Goal: Check status: Check status

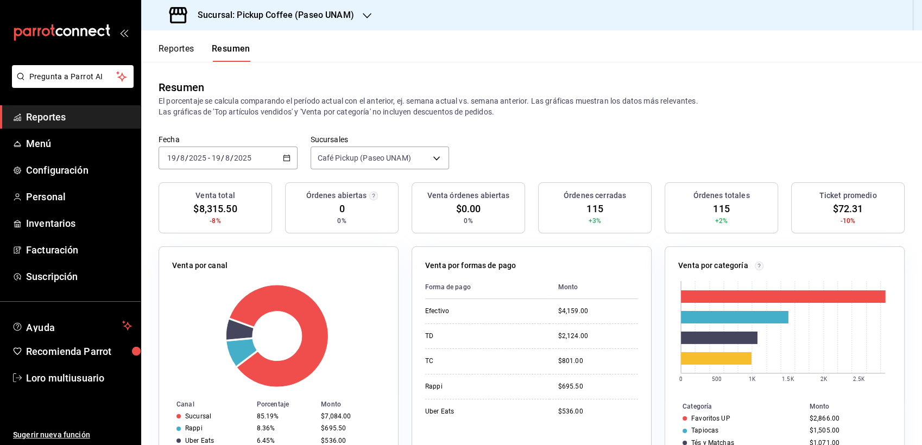
click at [339, 14] on h3 "Sucursal: Pickup Coffee (Paseo UNAM)" at bounding box center [271, 15] width 165 height 13
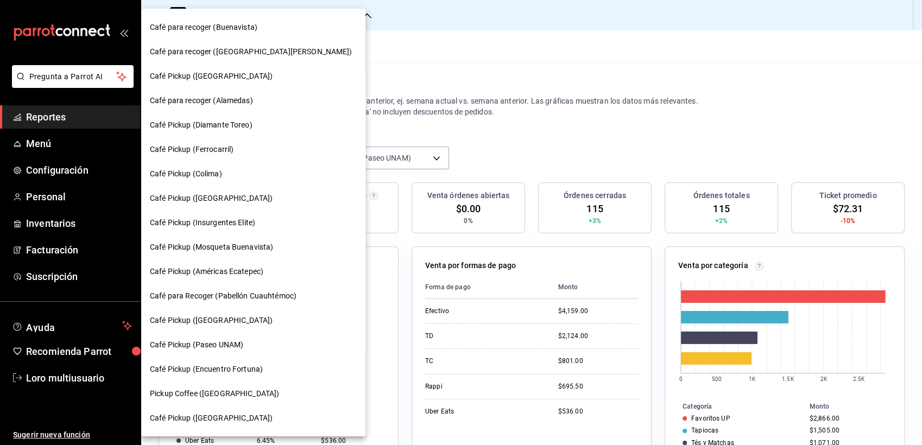
scroll to position [509, 0]
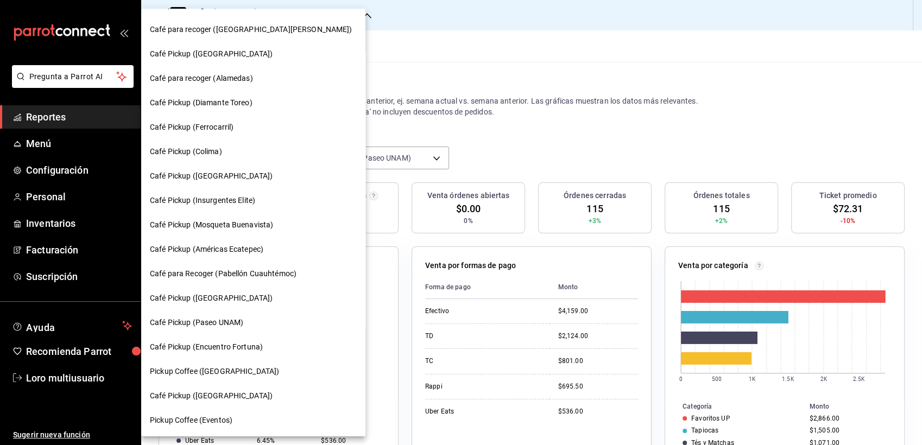
click at [192, 363] on div "Pickup Coffee ([GEOGRAPHIC_DATA])" at bounding box center [253, 372] width 224 height 24
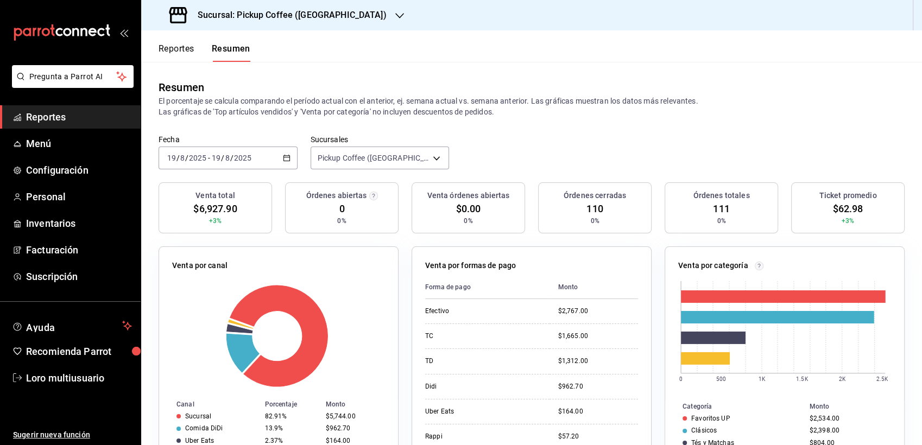
click at [216, 167] on div "[DATE] [DATE] - [DATE] [DATE]" at bounding box center [228, 158] width 139 height 23
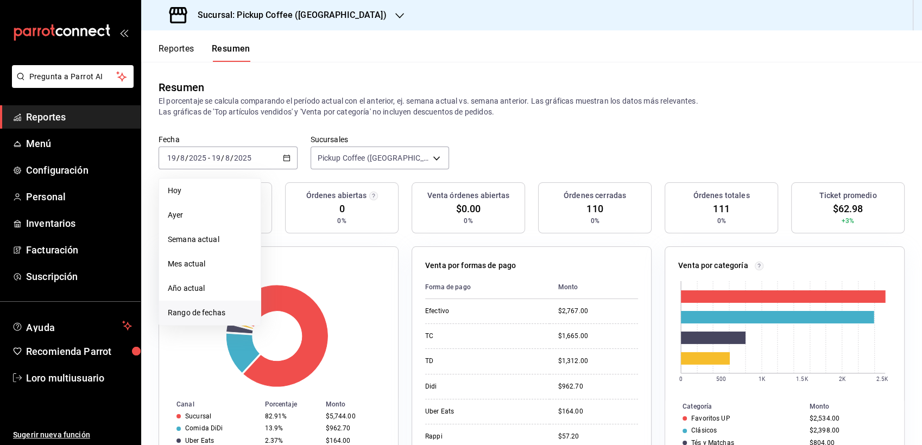
click at [203, 309] on span "Rango de fechas" at bounding box center [210, 312] width 84 height 11
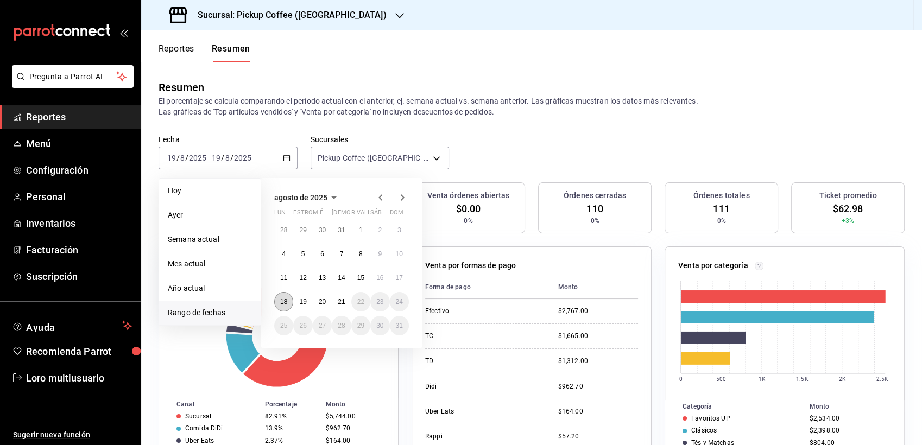
click at [285, 304] on abbr "18" at bounding box center [283, 302] width 7 height 8
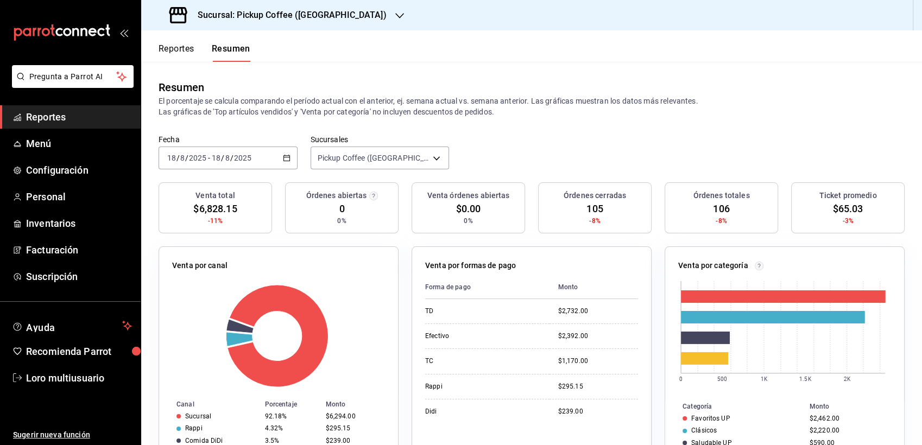
click at [246, 152] on div "[DATE] [DATE] - [DATE] [DATE]" at bounding box center [228, 158] width 139 height 23
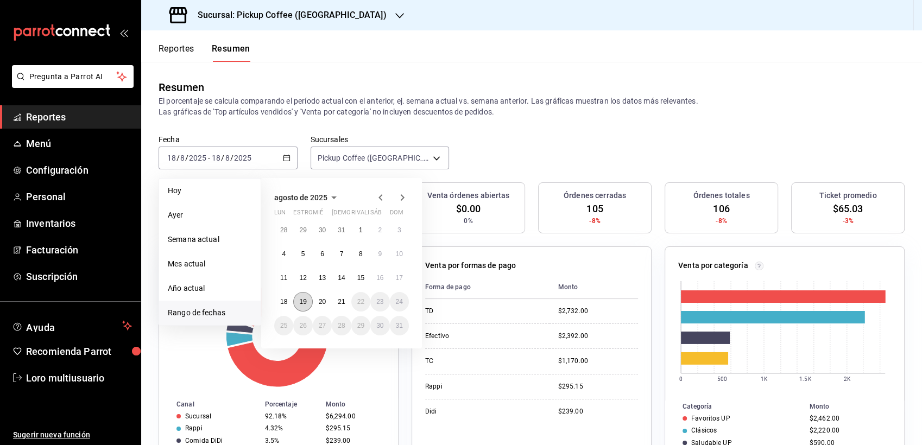
click at [306, 298] on button "19" at bounding box center [302, 302] width 19 height 20
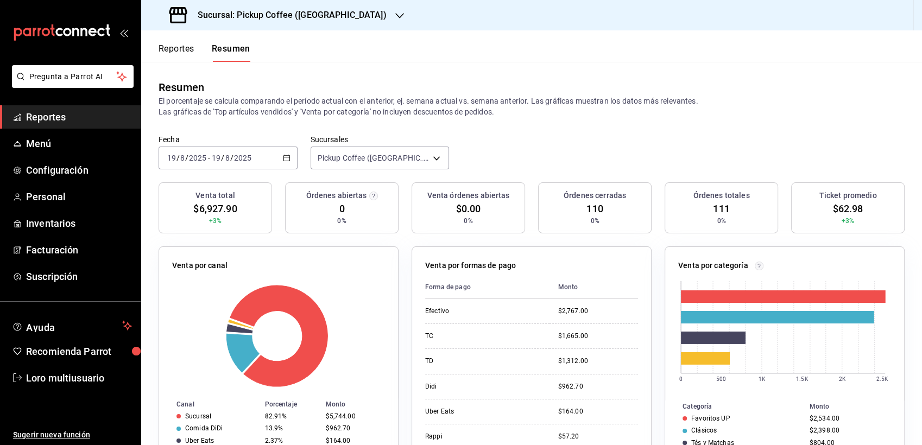
click at [220, 163] on div "[DATE] [DATE] - [DATE] [DATE]" at bounding box center [228, 158] width 139 height 23
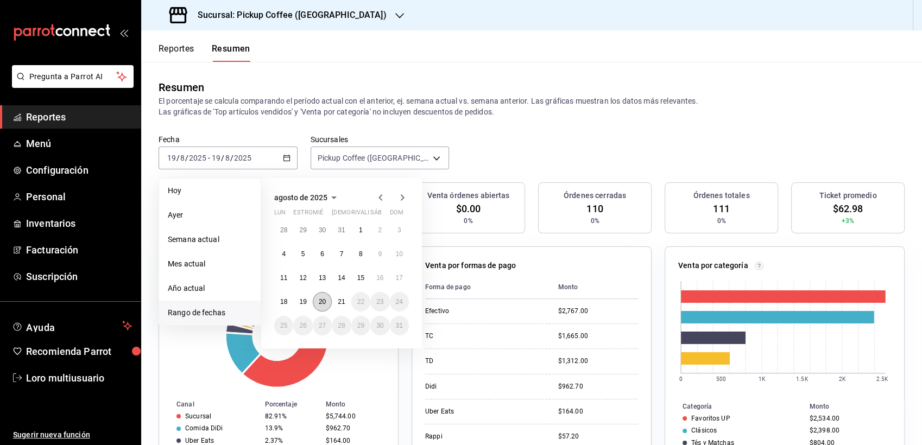
click at [324, 299] on abbr "20" at bounding box center [322, 302] width 7 height 8
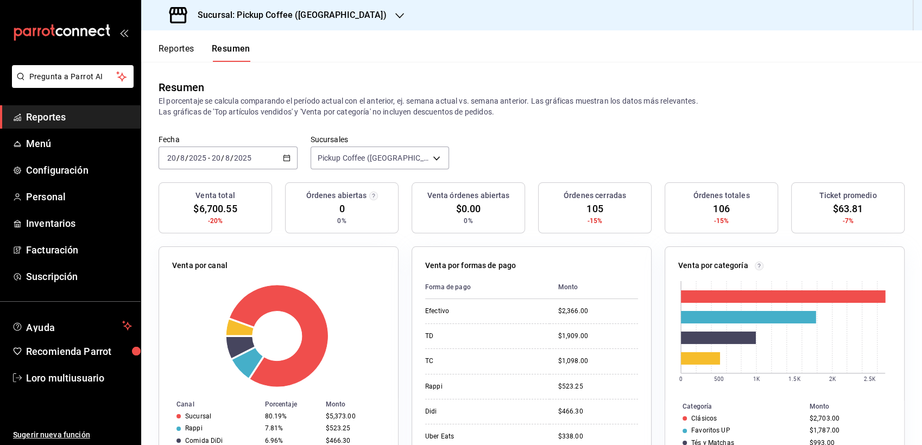
click at [278, 2] on div "Sucursal: Pickup Coffee ([GEOGRAPHIC_DATA])" at bounding box center [279, 15] width 259 height 30
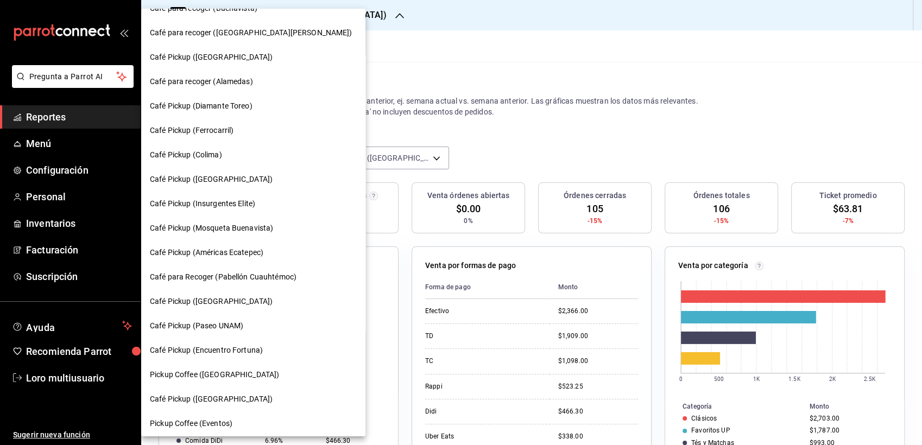
scroll to position [508, 0]
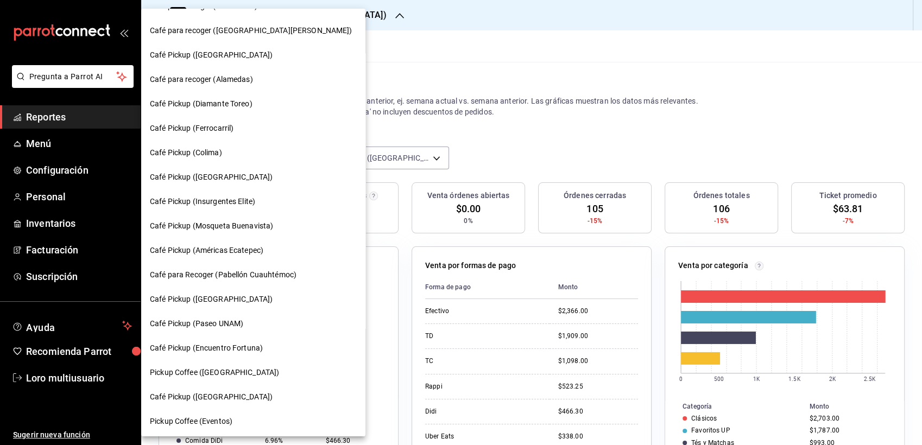
click at [230, 378] on span "Pickup Coffee ([GEOGRAPHIC_DATA])" at bounding box center [214, 372] width 129 height 11
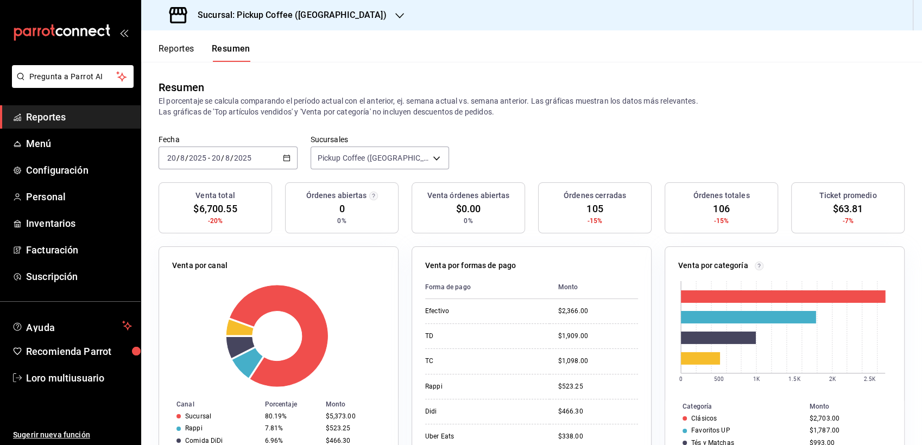
click at [230, 230] on div "Pickup Coffee ([GEOGRAPHIC_DATA])" at bounding box center [225, 223] width 168 height 14
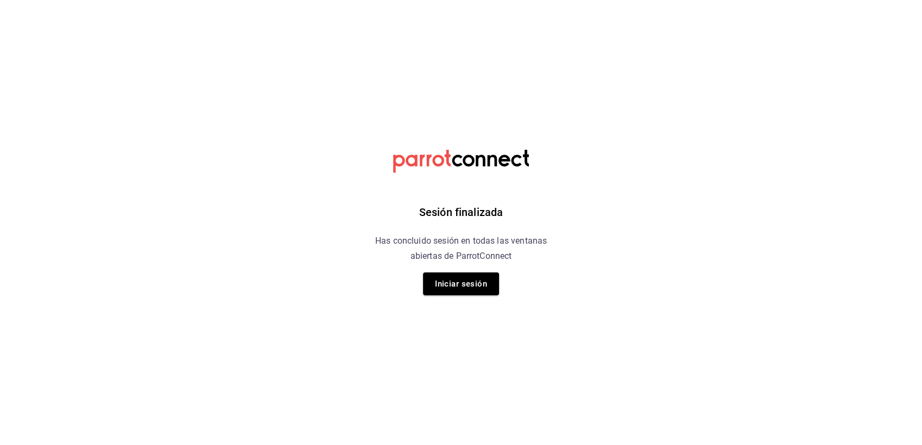
click at [484, 300] on div "Sesión finalizada Has concluido sesión en todas las ventanas abiertas de Parrot…" at bounding box center [461, 222] width 274 height 445
click at [478, 293] on button "Iniciar sesión" at bounding box center [461, 284] width 76 height 23
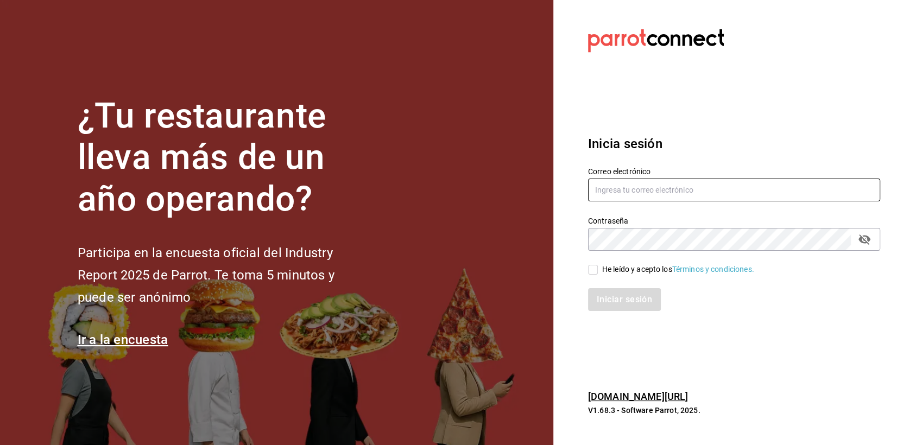
type input "[EMAIL_ADDRESS][DOMAIN_NAME]"
click at [604, 267] on div "He leído y acepto los Términos y condiciones." at bounding box center [678, 269] width 152 height 11
click at [598, 267] on input "He leído y acepto los Términos y condiciones." at bounding box center [593, 270] width 10 height 10
checkbox input "true"
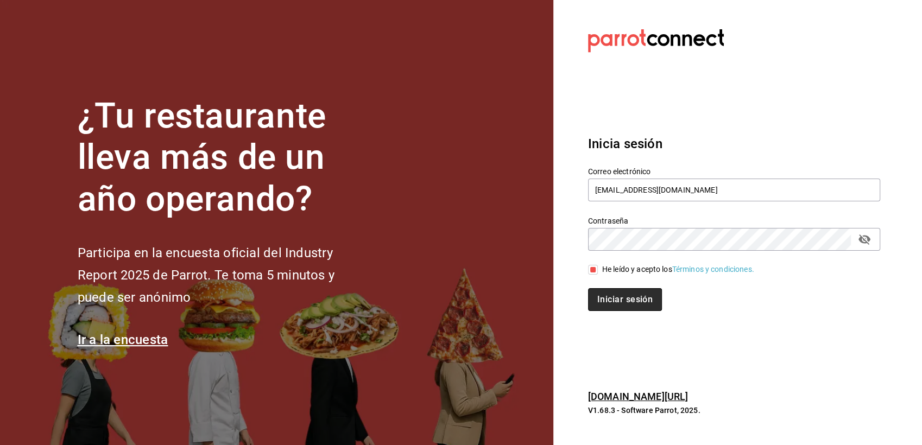
click at [600, 293] on button "Iniciar sesión" at bounding box center [625, 299] width 74 height 23
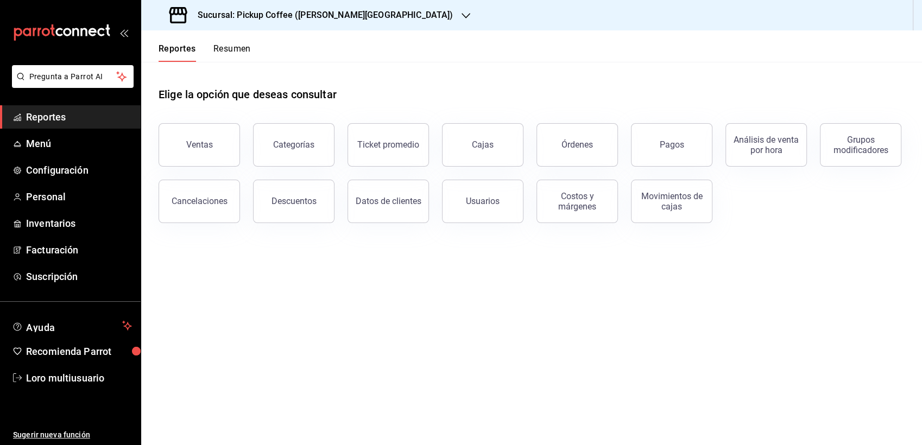
click at [222, 35] on div "Reportes Resumen" at bounding box center [196, 46] width 110 height 32
click at [225, 46] on button "Resumen" at bounding box center [231, 52] width 37 height 18
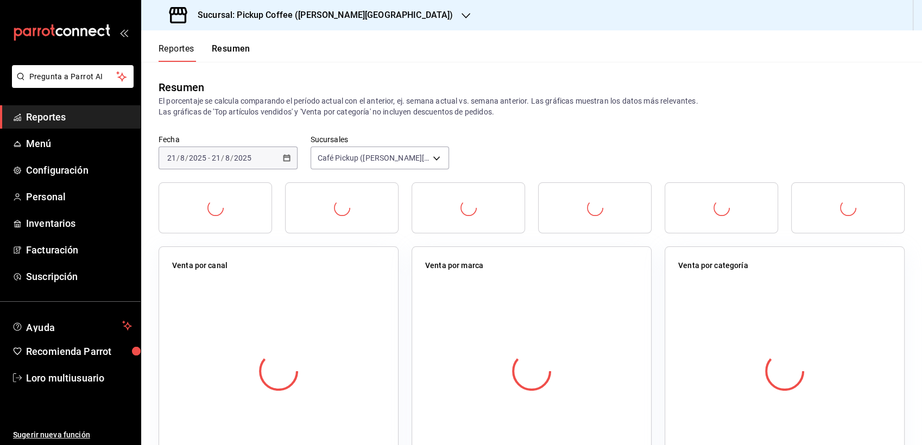
click at [241, 25] on div "Sucursal: Pickup Coffee ([PERSON_NAME][GEOGRAPHIC_DATA])" at bounding box center [312, 15] width 325 height 30
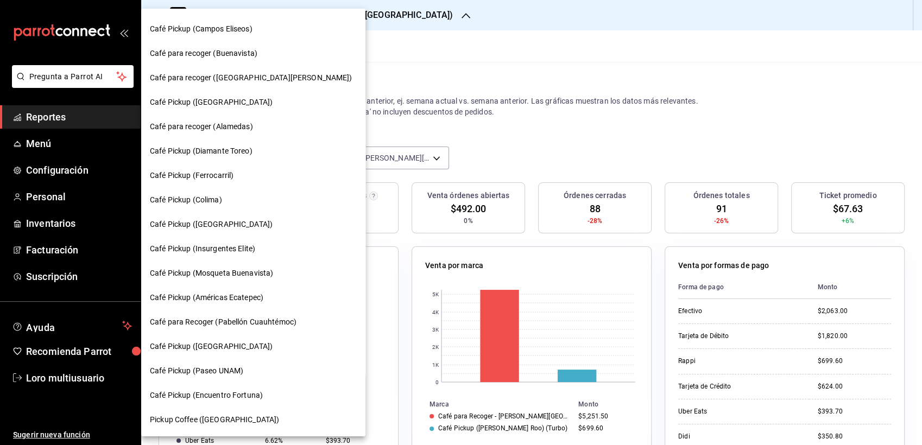
scroll to position [509, 0]
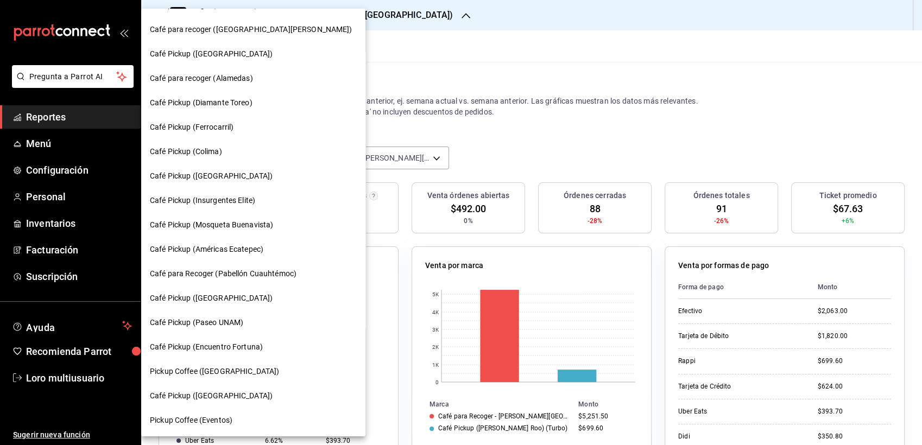
click at [226, 364] on div "Pickup Coffee ([GEOGRAPHIC_DATA])" at bounding box center [253, 372] width 224 height 24
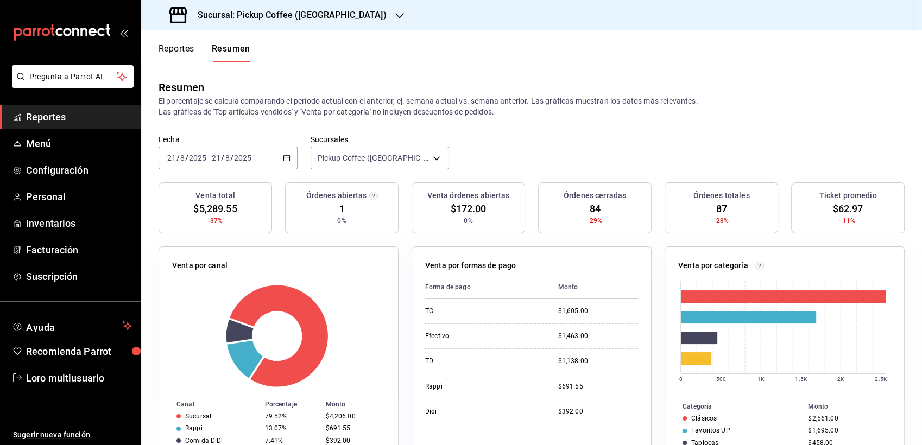
click at [221, 160] on input "21" at bounding box center [216, 158] width 10 height 9
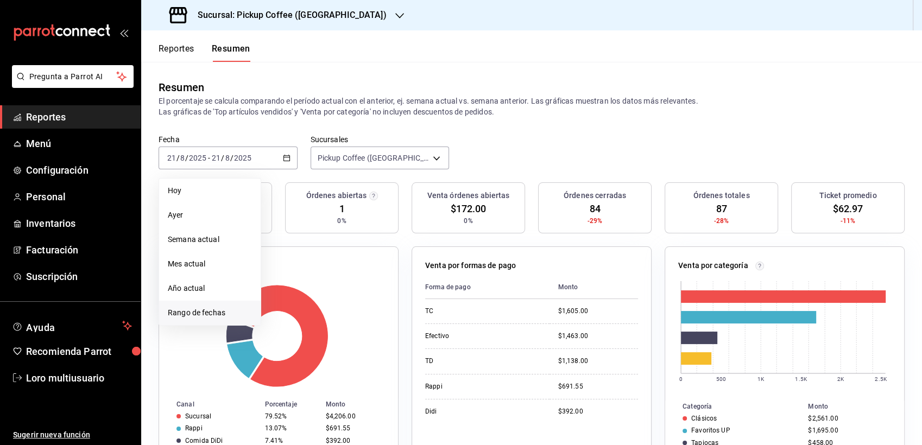
click at [239, 318] on span "Rango de fechas" at bounding box center [210, 312] width 84 height 11
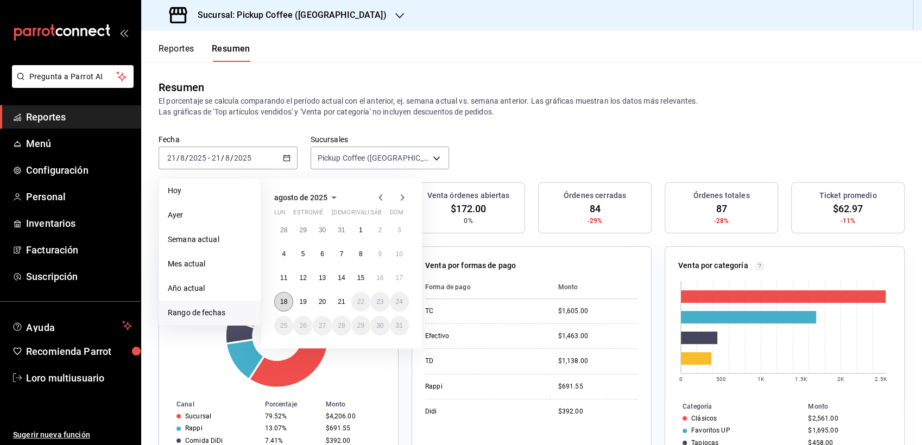
click at [287, 303] on button "18" at bounding box center [283, 302] width 19 height 20
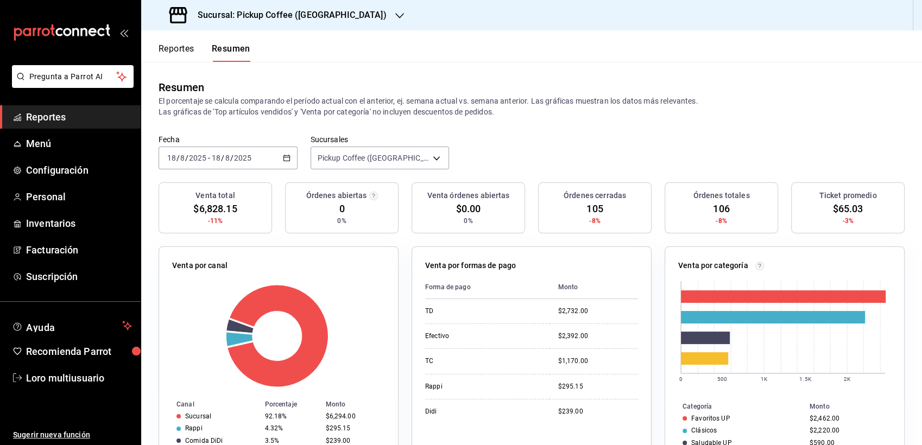
click at [267, 18] on h3 "Sucursal: Pickup Coffee ([GEOGRAPHIC_DATA])" at bounding box center [288, 15] width 198 height 13
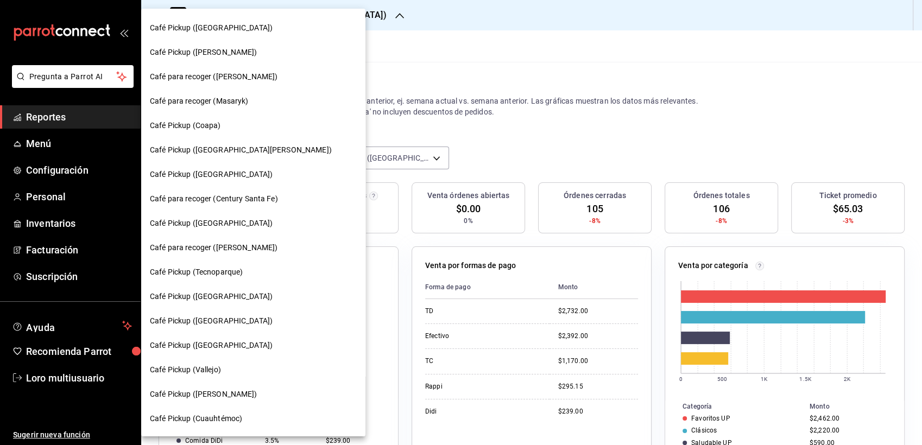
scroll to position [0, 0]
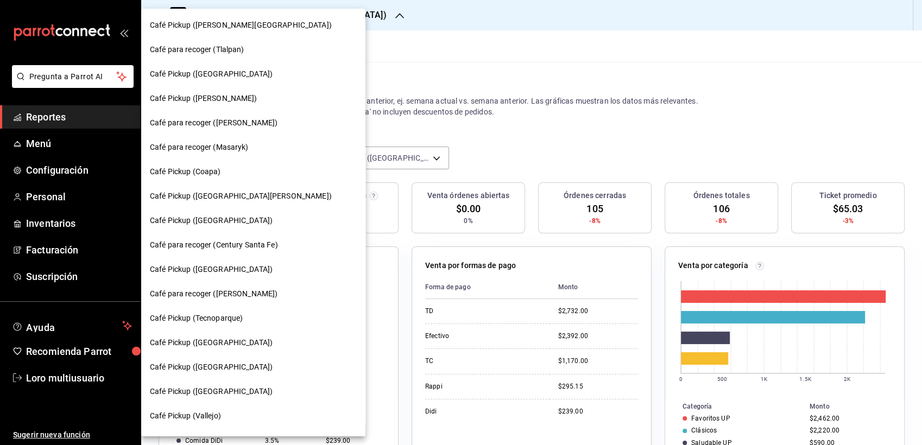
click at [242, 96] on span "Café Pickup ([PERSON_NAME])" at bounding box center [204, 98] width 108 height 11
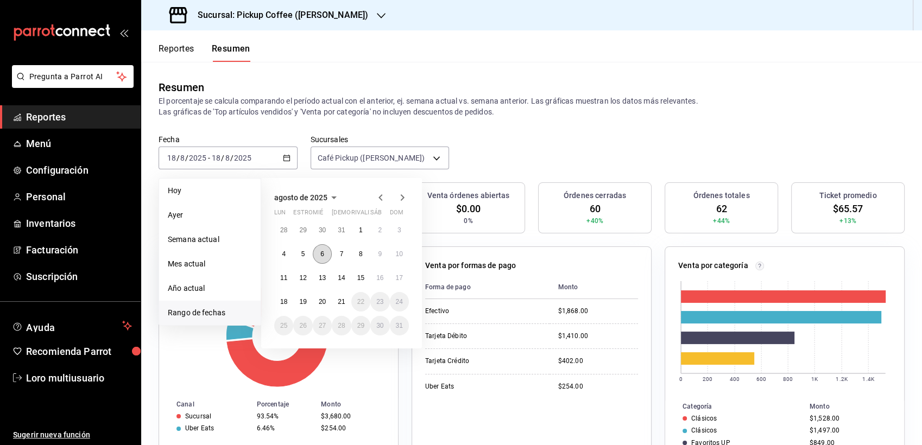
click at [326, 249] on button "6" at bounding box center [322, 254] width 19 height 20
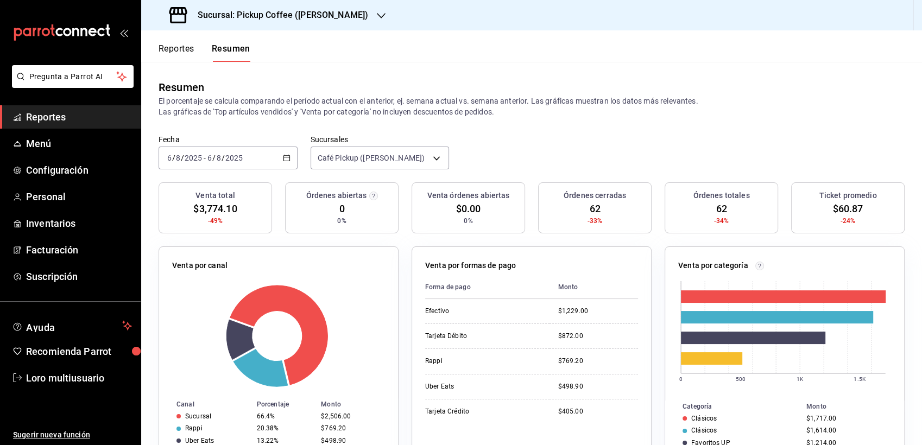
click at [214, 161] on span "/" at bounding box center [213, 158] width 3 height 9
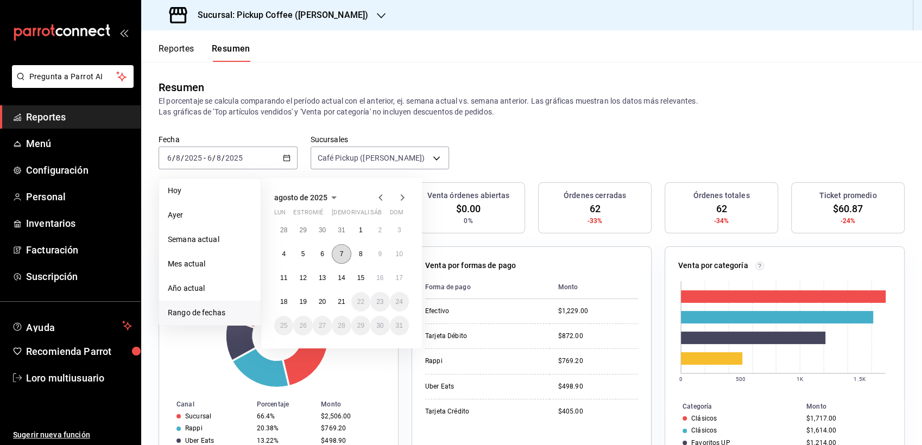
click at [335, 252] on button "7" at bounding box center [341, 254] width 19 height 20
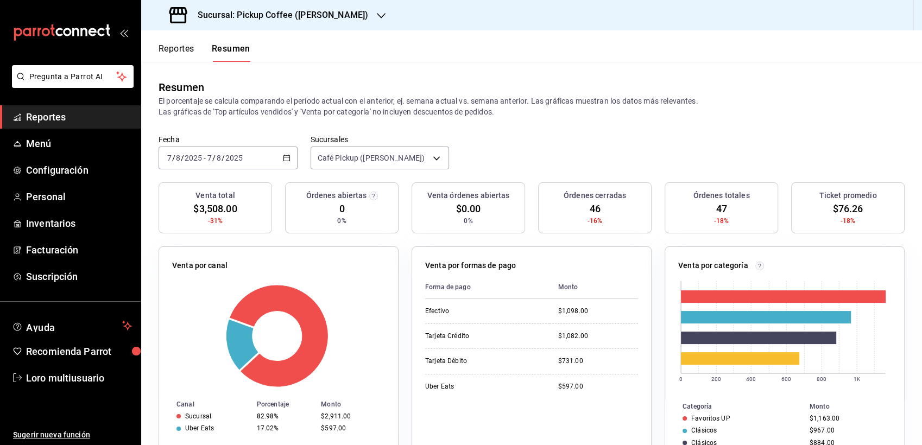
click at [215, 148] on div "2025-08-07 7 / 8 / 2025 - 2025-08-07 7 / 8 / 2025" at bounding box center [228, 158] width 139 height 23
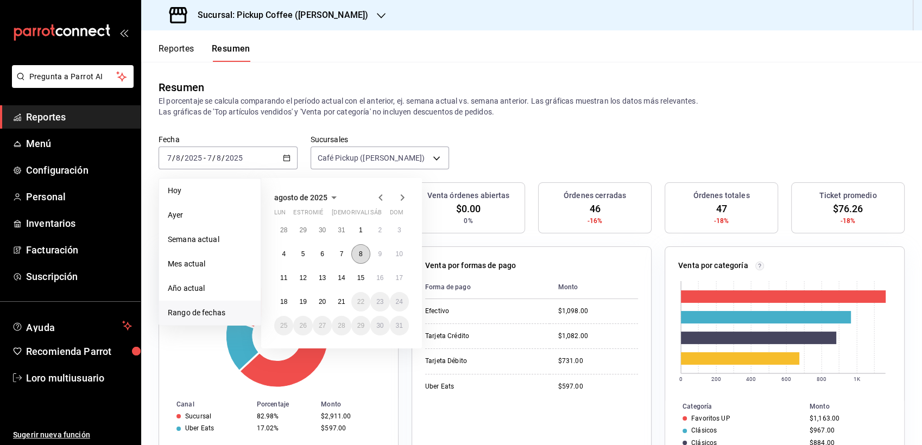
click at [356, 258] on button "8" at bounding box center [360, 254] width 19 height 20
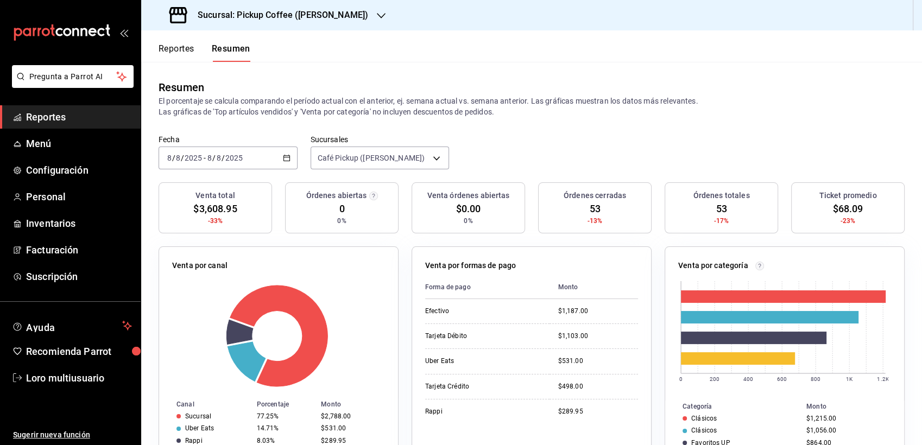
click at [228, 168] on div "2025-08-08 8 / 8 / 2025 - 2025-08-08 8 / 8 / 2025" at bounding box center [228, 158] width 139 height 23
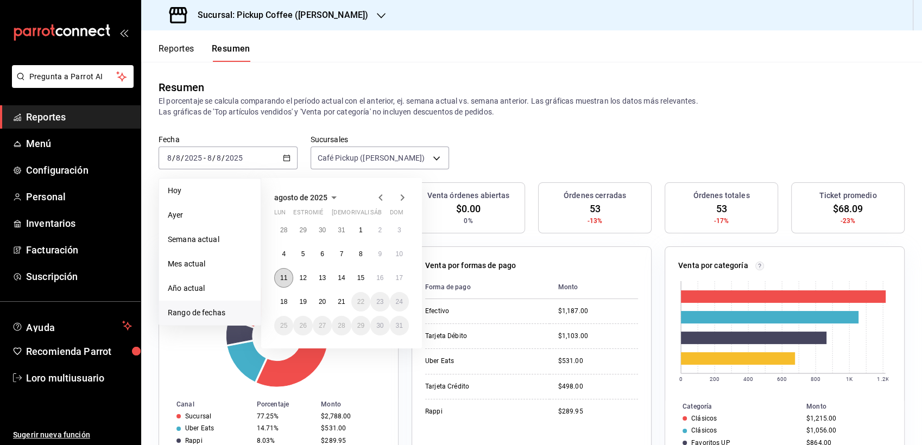
click at [279, 274] on button "11" at bounding box center [283, 278] width 19 height 20
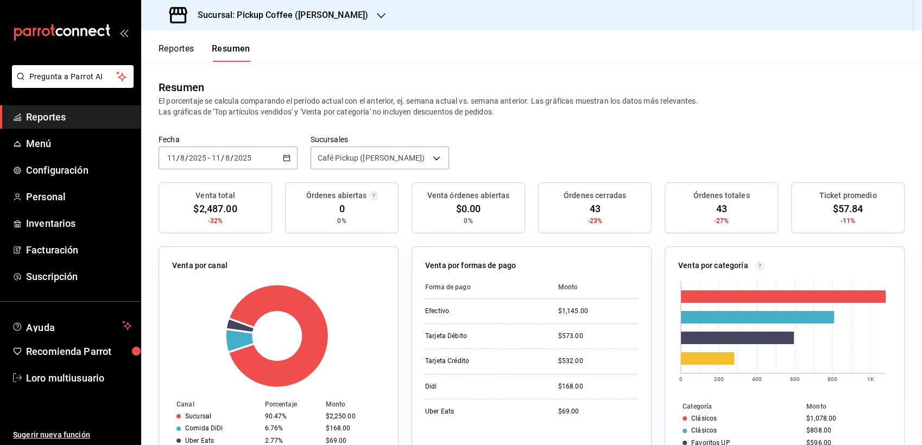
click at [200, 165] on div "2025-08-11 11 / 8 / 2025 - 2025-08-11 11 / 8 / 2025" at bounding box center [228, 158] width 139 height 23
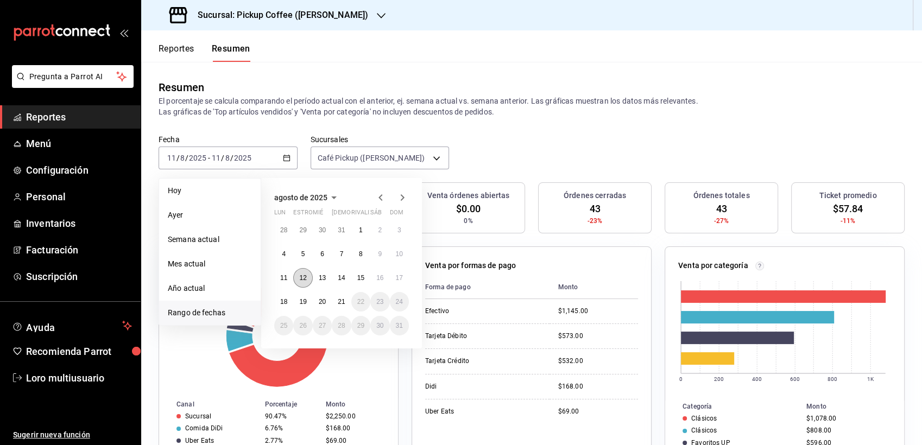
click at [295, 272] on button "12" at bounding box center [302, 278] width 19 height 20
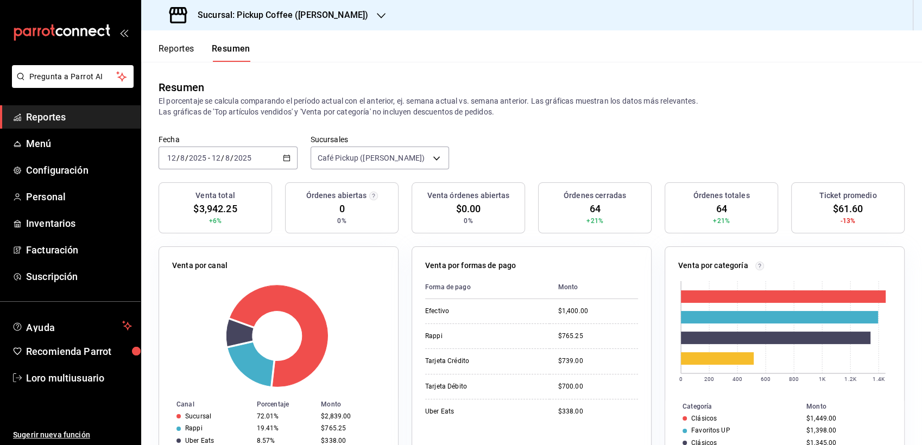
click at [186, 162] on span "/" at bounding box center [186, 158] width 3 height 9
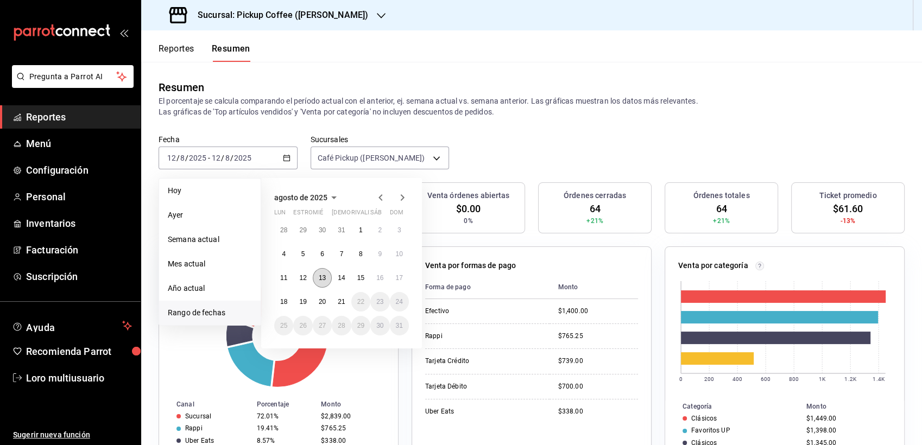
click at [317, 280] on button "13" at bounding box center [322, 278] width 19 height 20
